Goal: Task Accomplishment & Management: Manage account settings

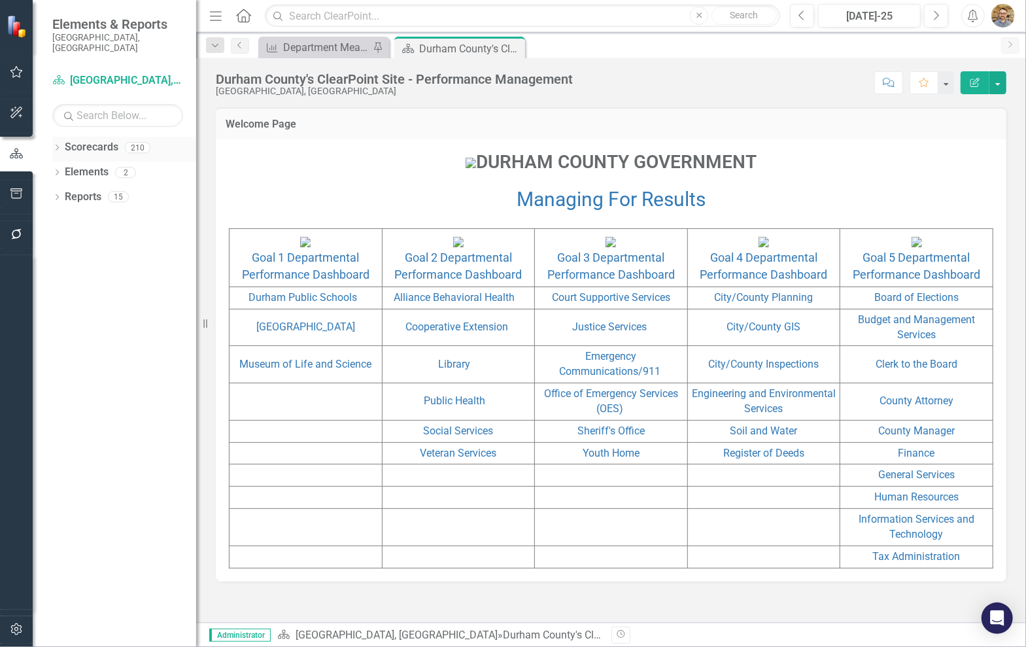
click at [52, 144] on div "Dropdown" at bounding box center [56, 149] width 9 height 11
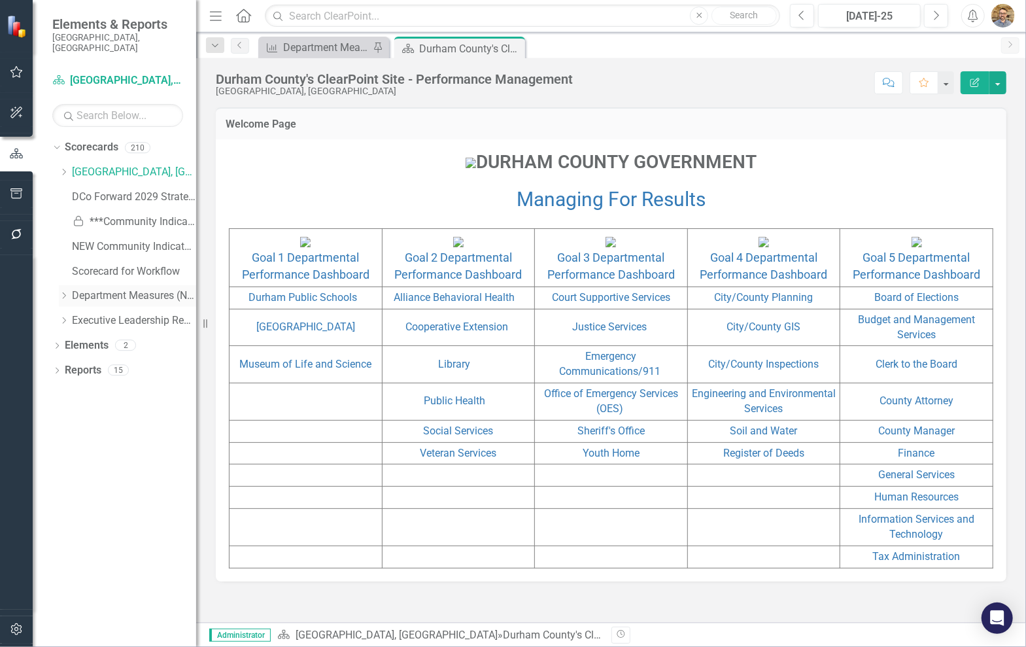
click at [60, 292] on icon "Dropdown" at bounding box center [64, 296] width 10 height 8
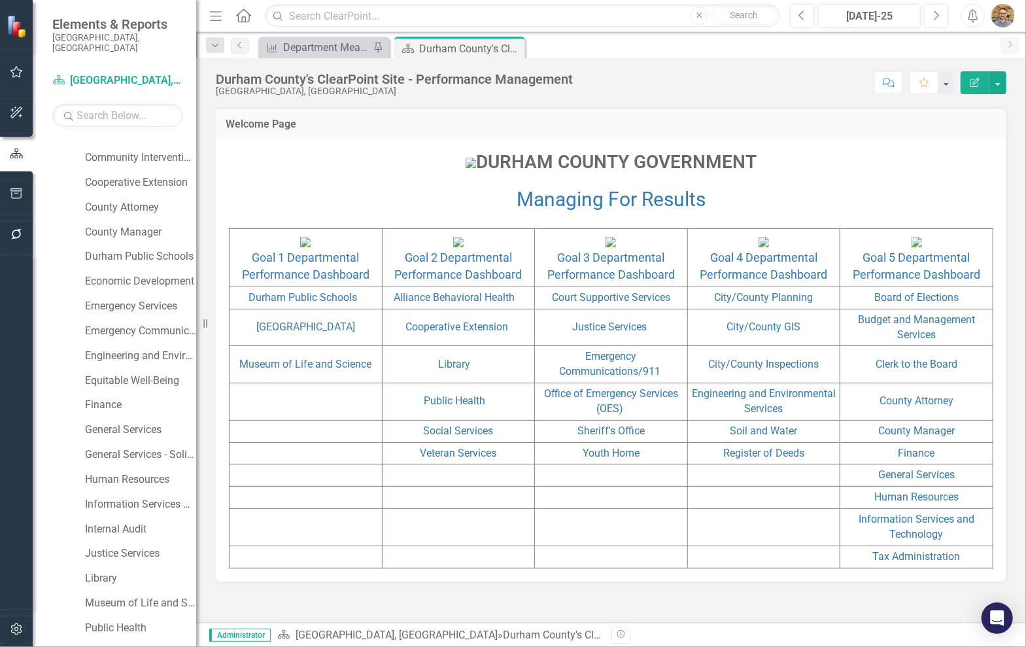
scroll to position [399, 0]
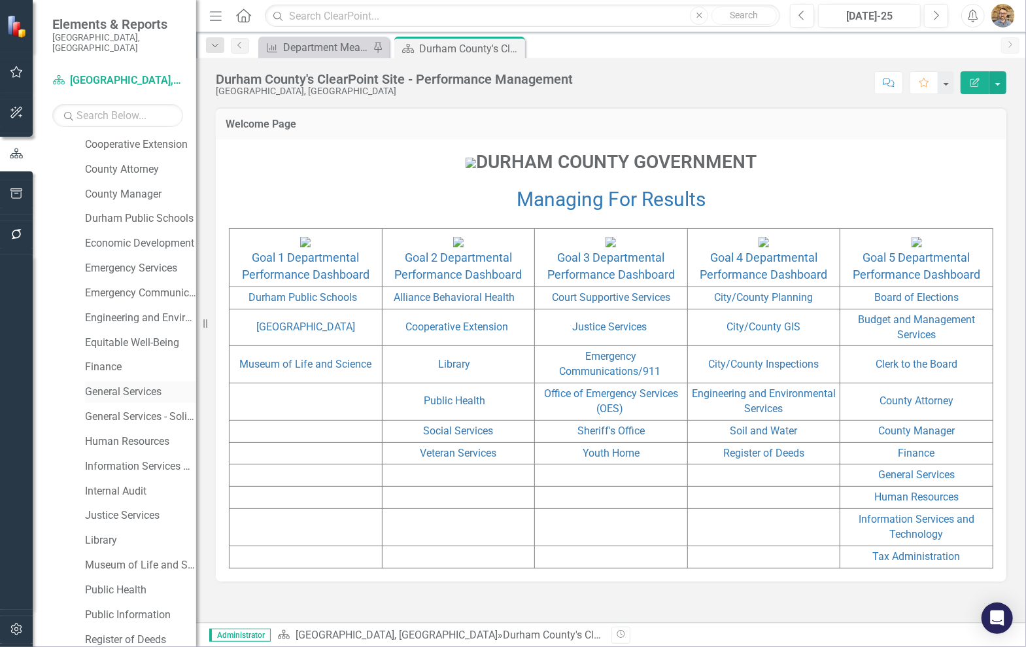
click at [154, 385] on link "General Services" at bounding box center [140, 392] width 111 height 15
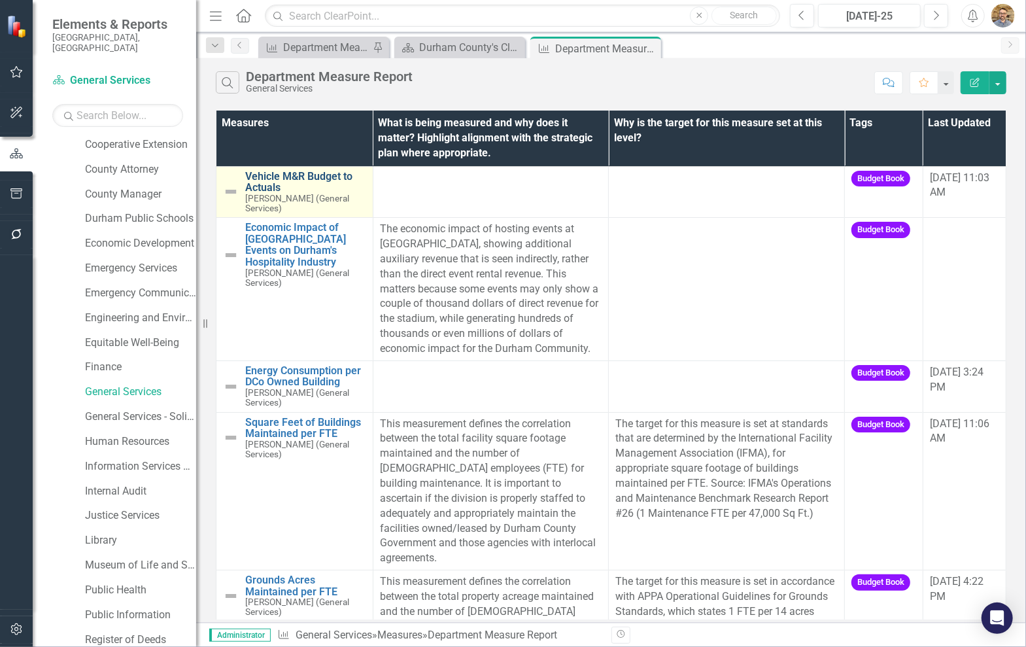
click at [303, 180] on link "Vehicle M&R Budget to Actuals" at bounding box center [305, 182] width 121 height 23
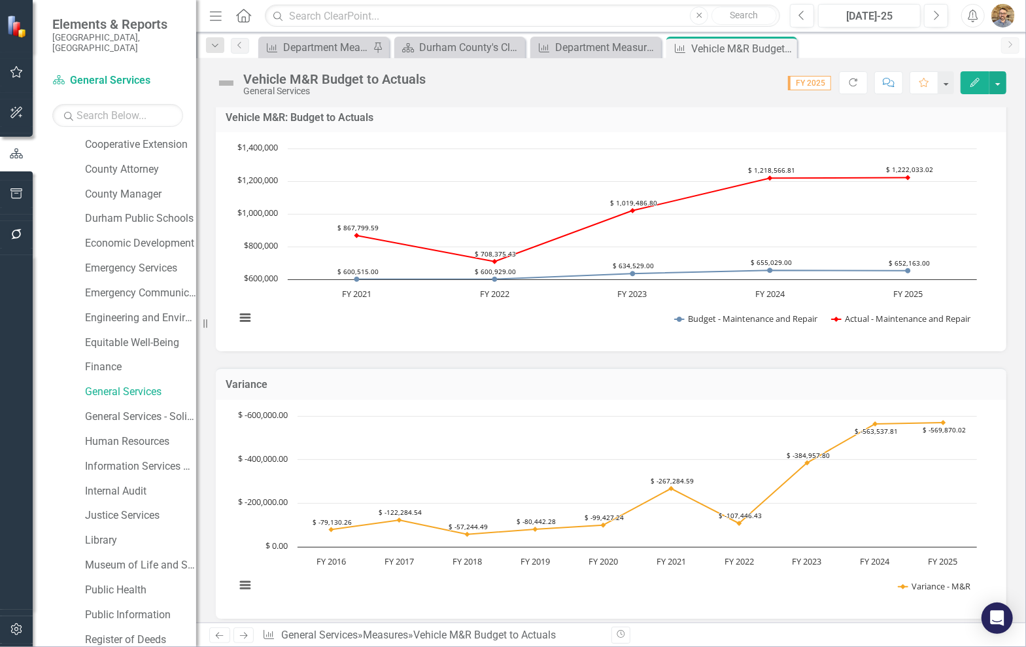
scroll to position [89, 0]
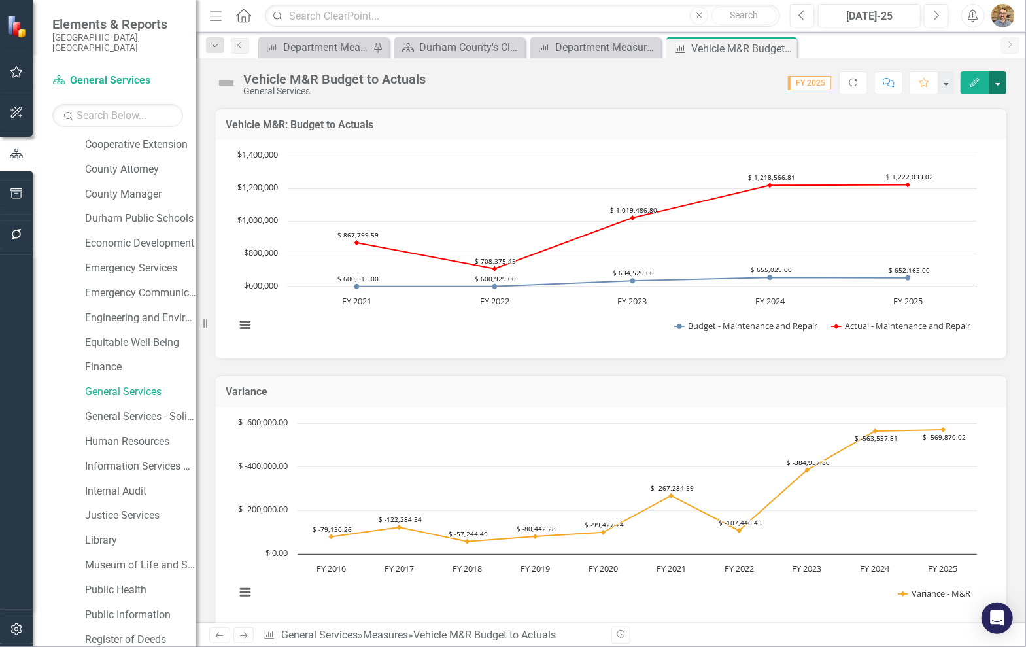
click at [998, 82] on button "button" at bounding box center [998, 82] width 17 height 23
click at [960, 97] on link "Edit Edit Measure" at bounding box center [943, 106] width 128 height 24
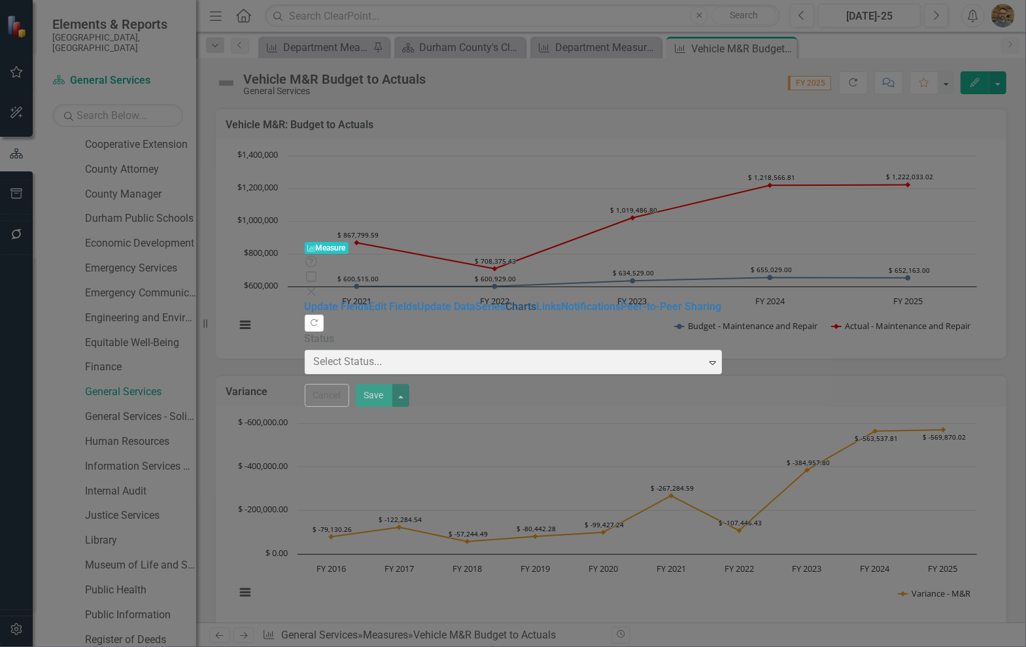
click at [506, 300] on link "Charts" at bounding box center [521, 306] width 31 height 12
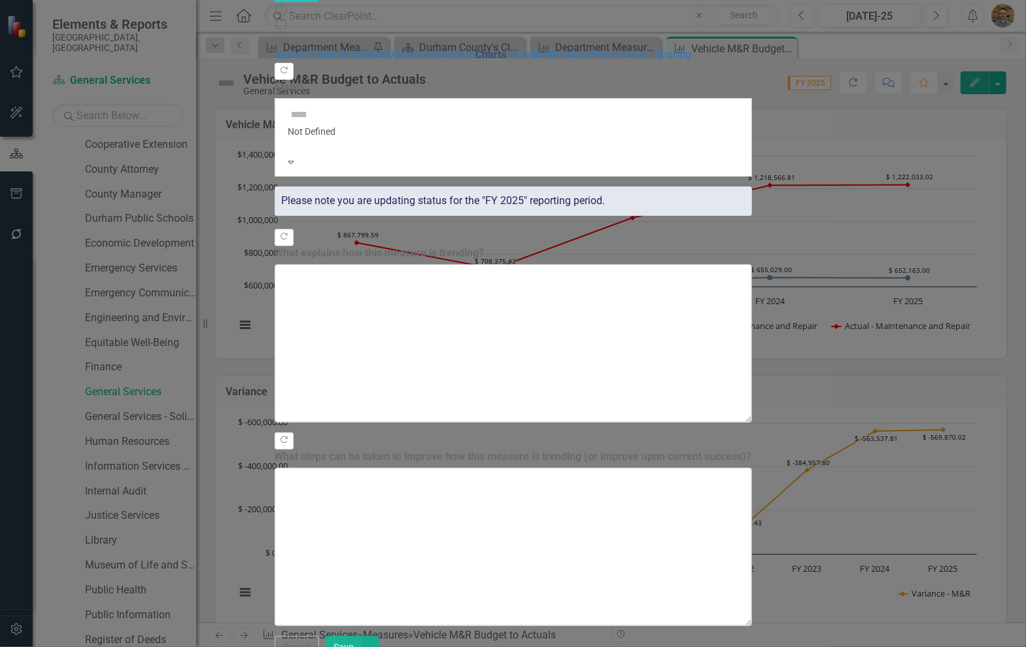
click at [476, 61] on link "Charts" at bounding box center [491, 54] width 31 height 12
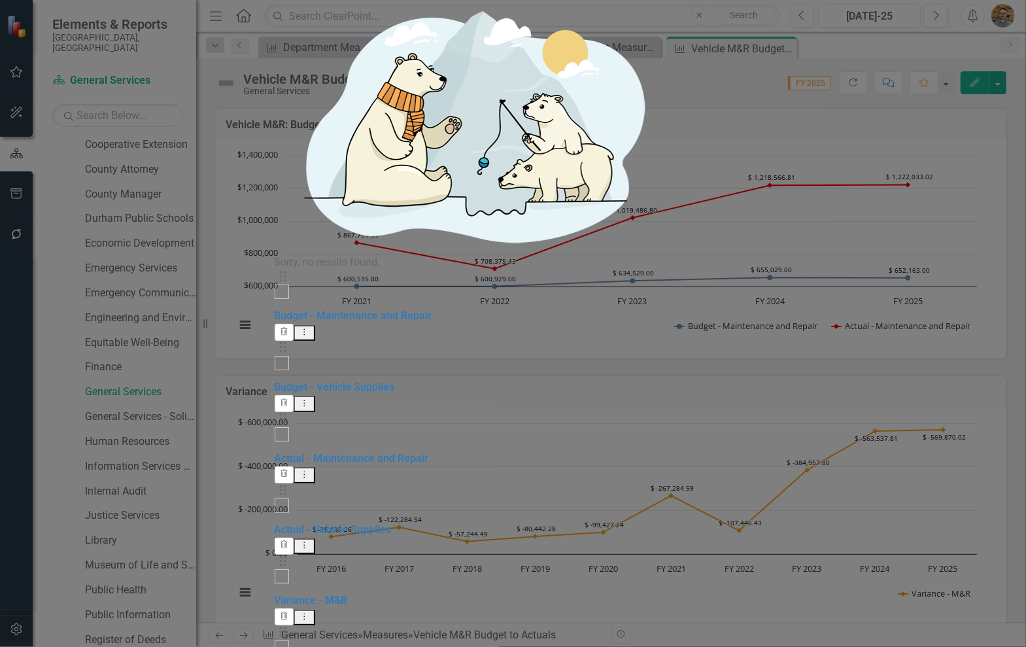
checkbox input "false"
drag, startPoint x: 891, startPoint y: 642, endPoint x: 922, endPoint y: 631, distance: 33.3
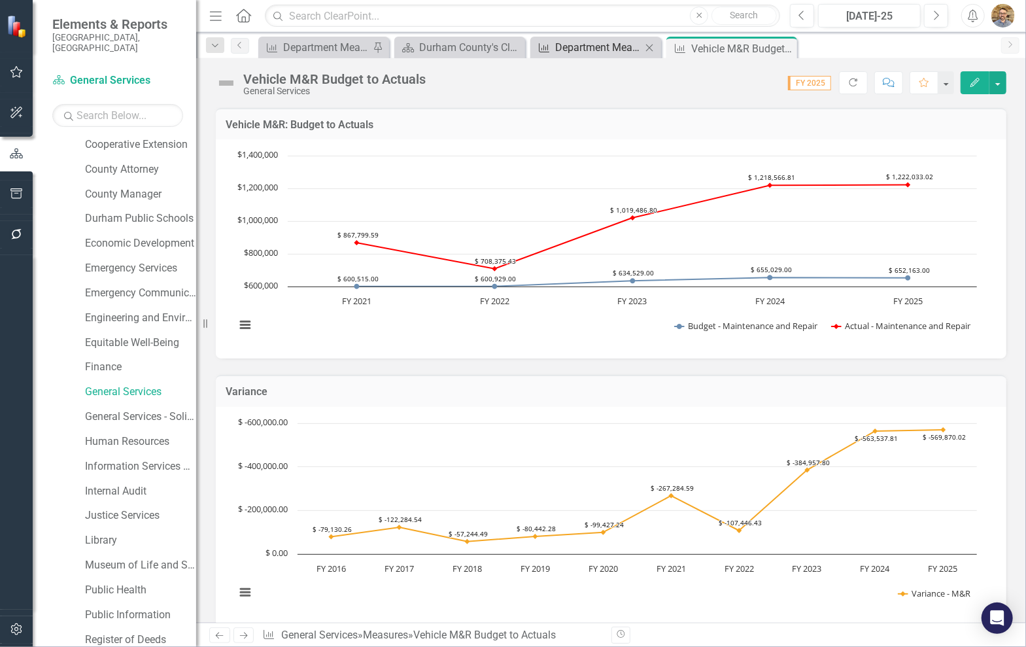
click at [619, 49] on div "Department Measure Report" at bounding box center [598, 47] width 86 height 16
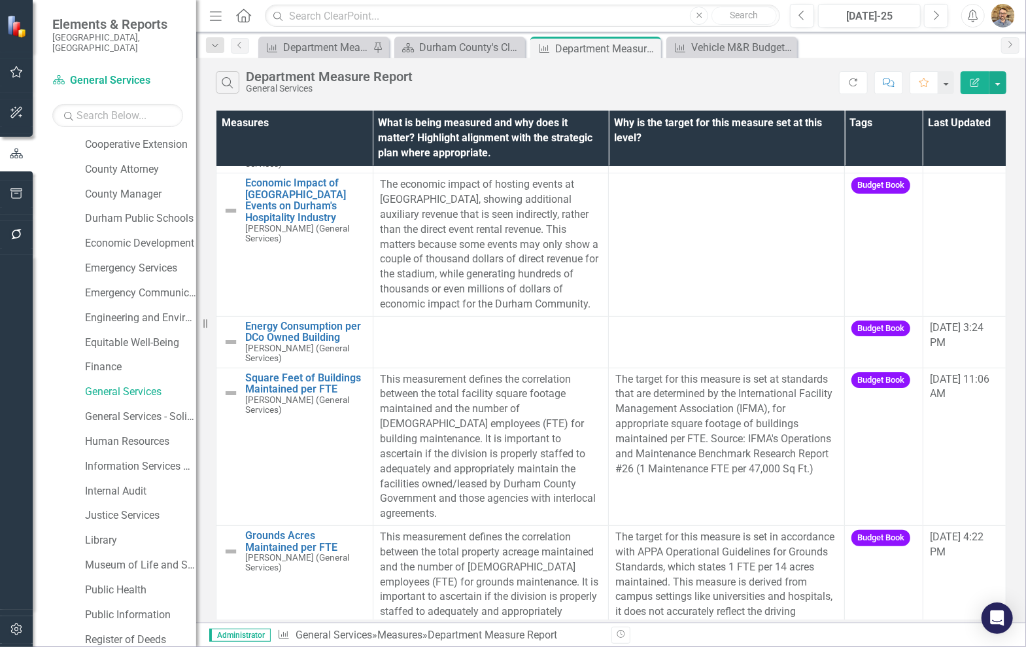
scroll to position [50, 0]
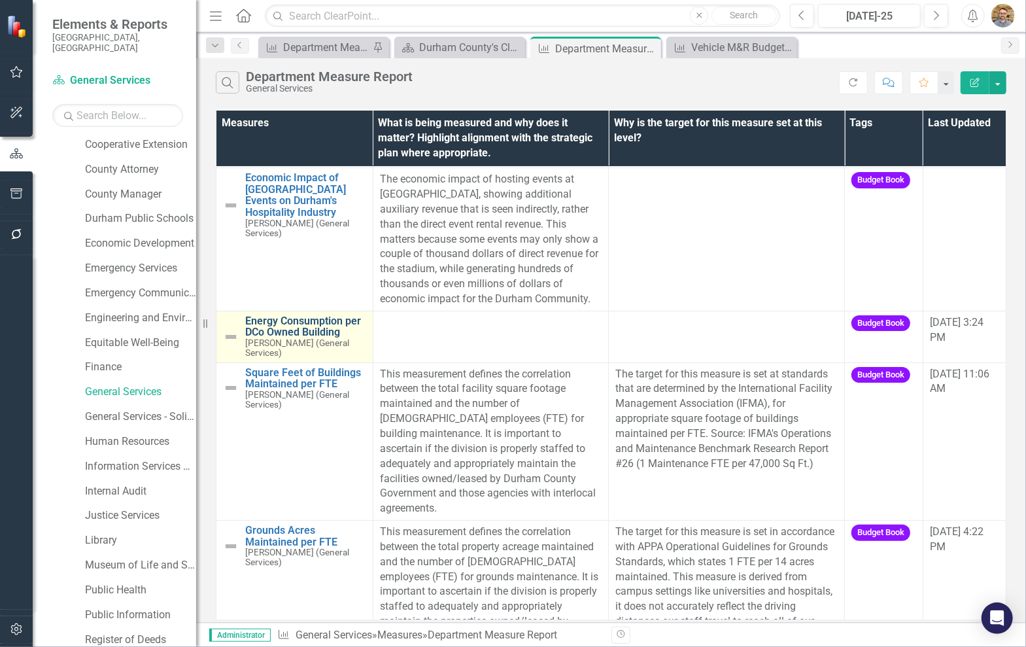
click at [322, 322] on link "Energy Consumption per DCo Owned Building" at bounding box center [305, 326] width 121 height 23
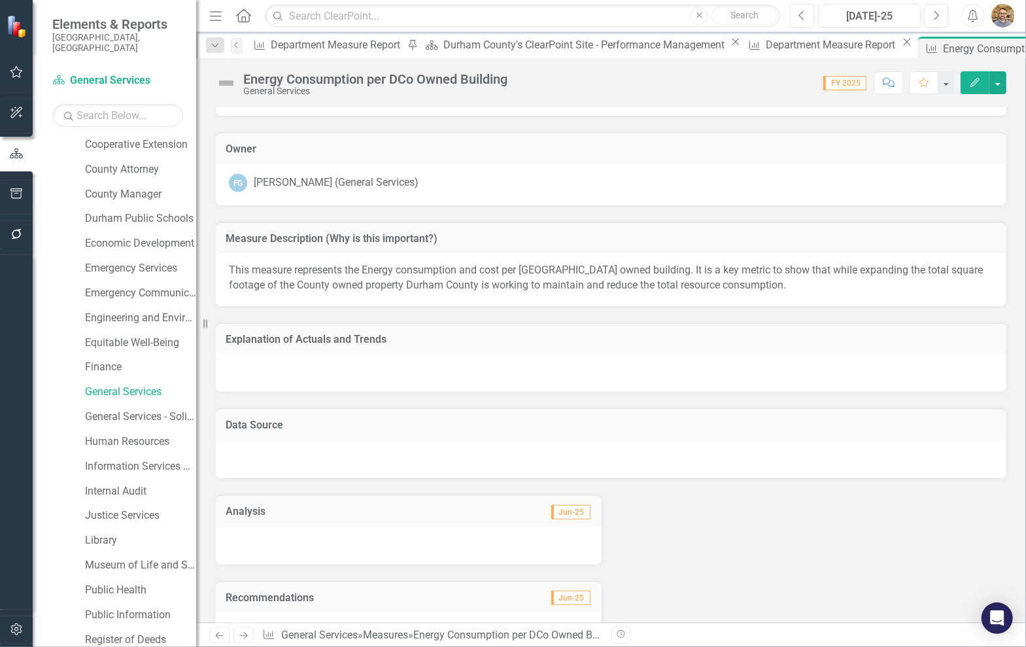
scroll to position [1353, 0]
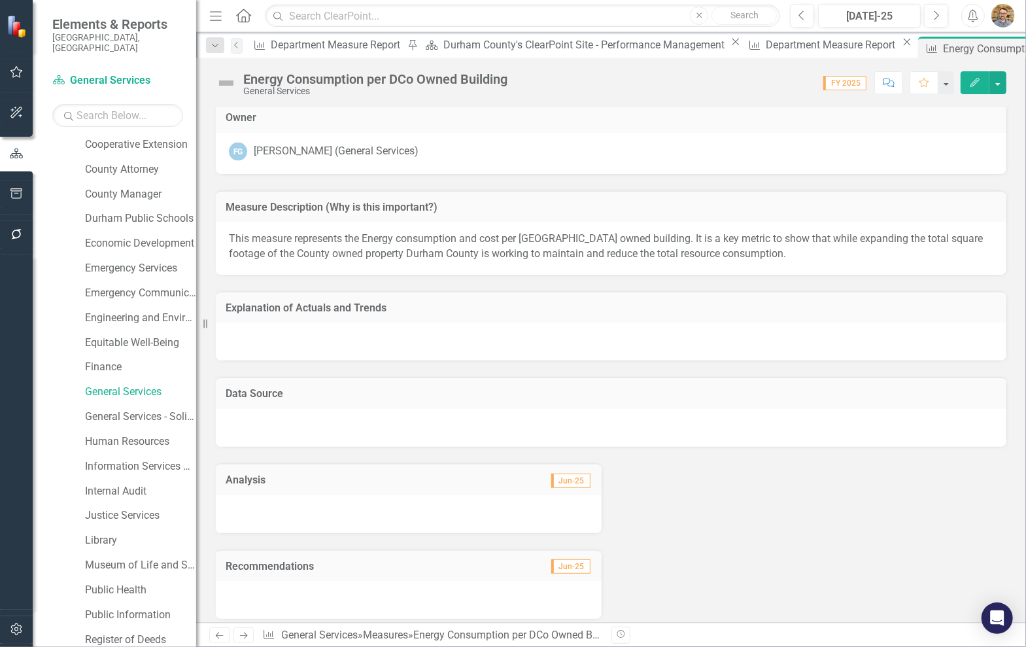
click at [349, 447] on div at bounding box center [611, 428] width 791 height 38
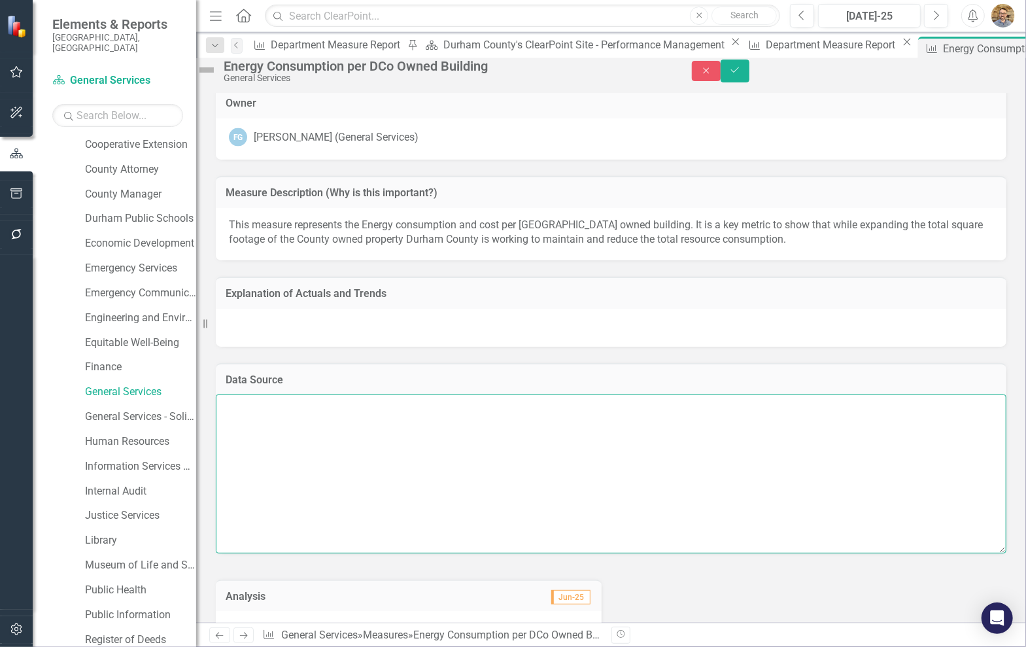
click at [349, 447] on textarea at bounding box center [611, 473] width 791 height 158
paste textarea "[URL][DOMAIN_NAME]"
type textarea "[URL][DOMAIN_NAME] - Data is pulled from Enpria and then entered manually in Cl…"
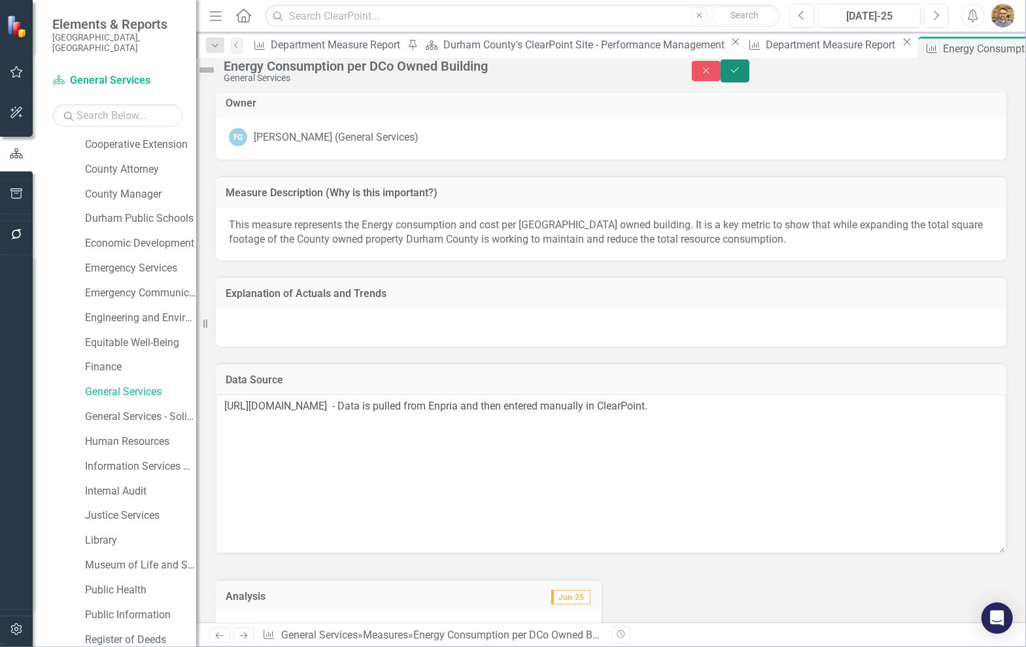
click at [750, 74] on button "Save" at bounding box center [735, 71] width 29 height 23
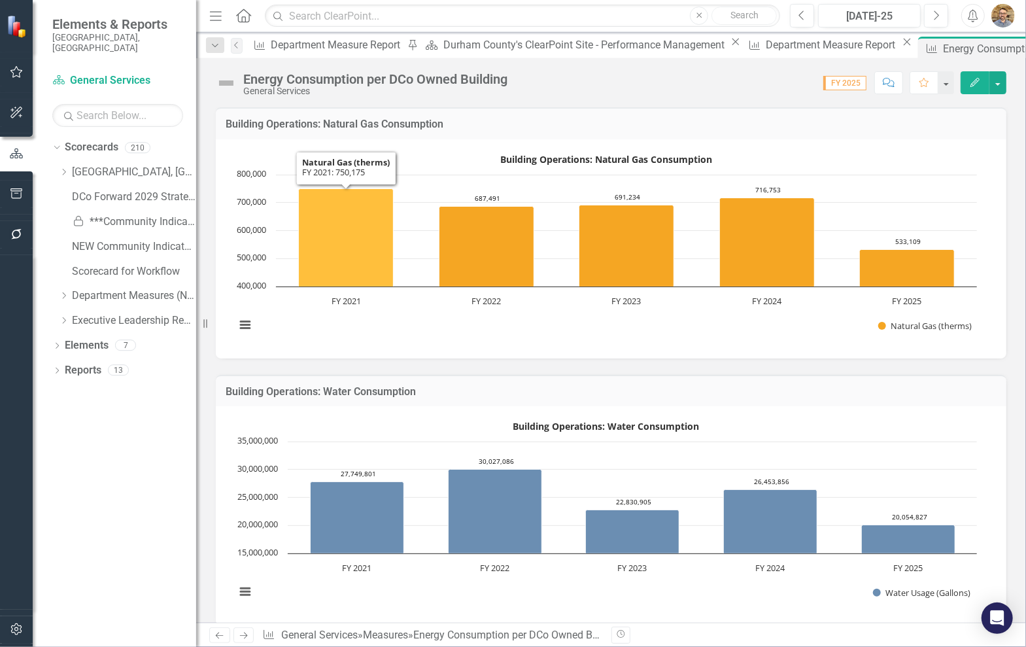
scroll to position [0, 0]
